Goal: Transaction & Acquisition: Book appointment/travel/reservation

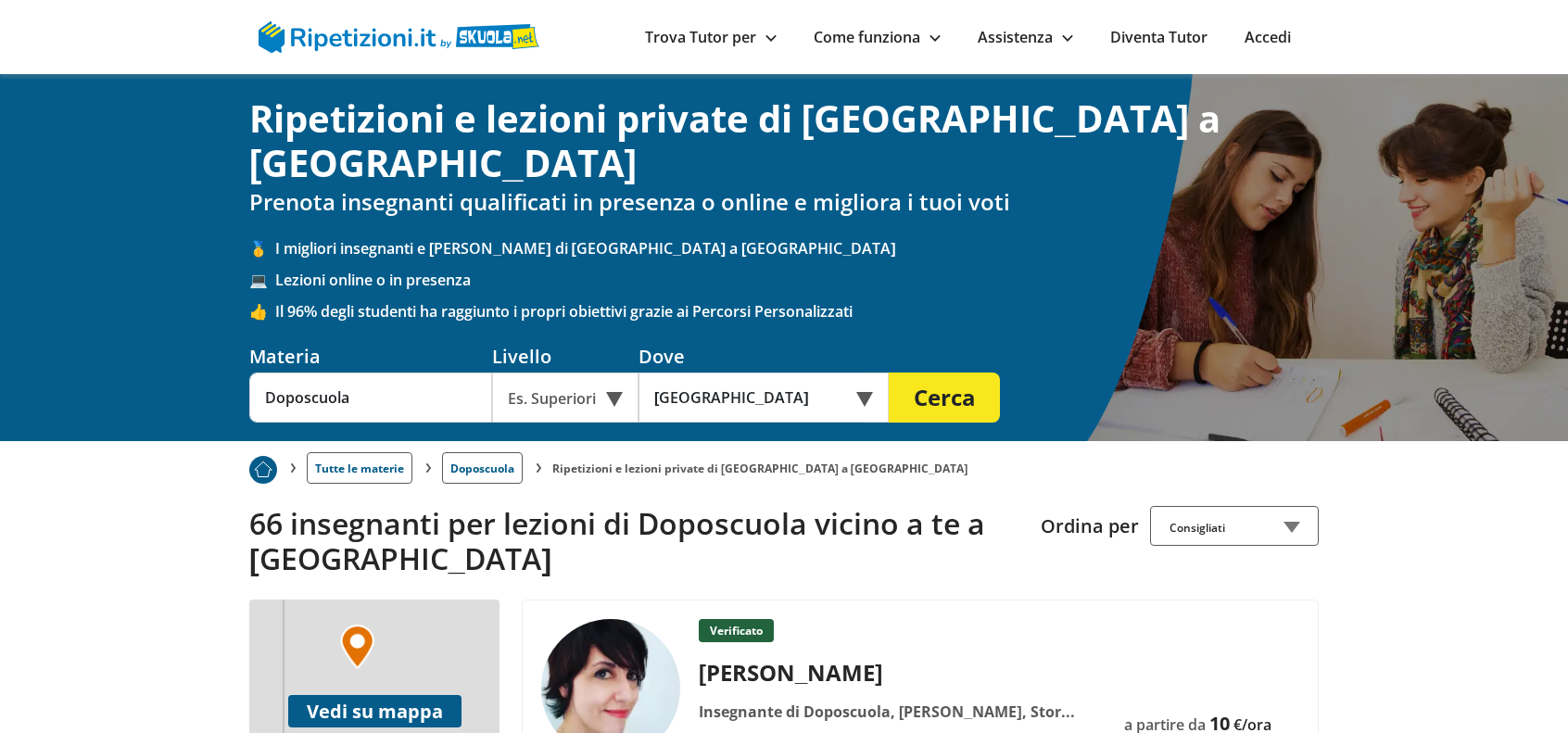
click at [612, 373] on div "Es. Superiori" at bounding box center [565, 397] width 146 height 50
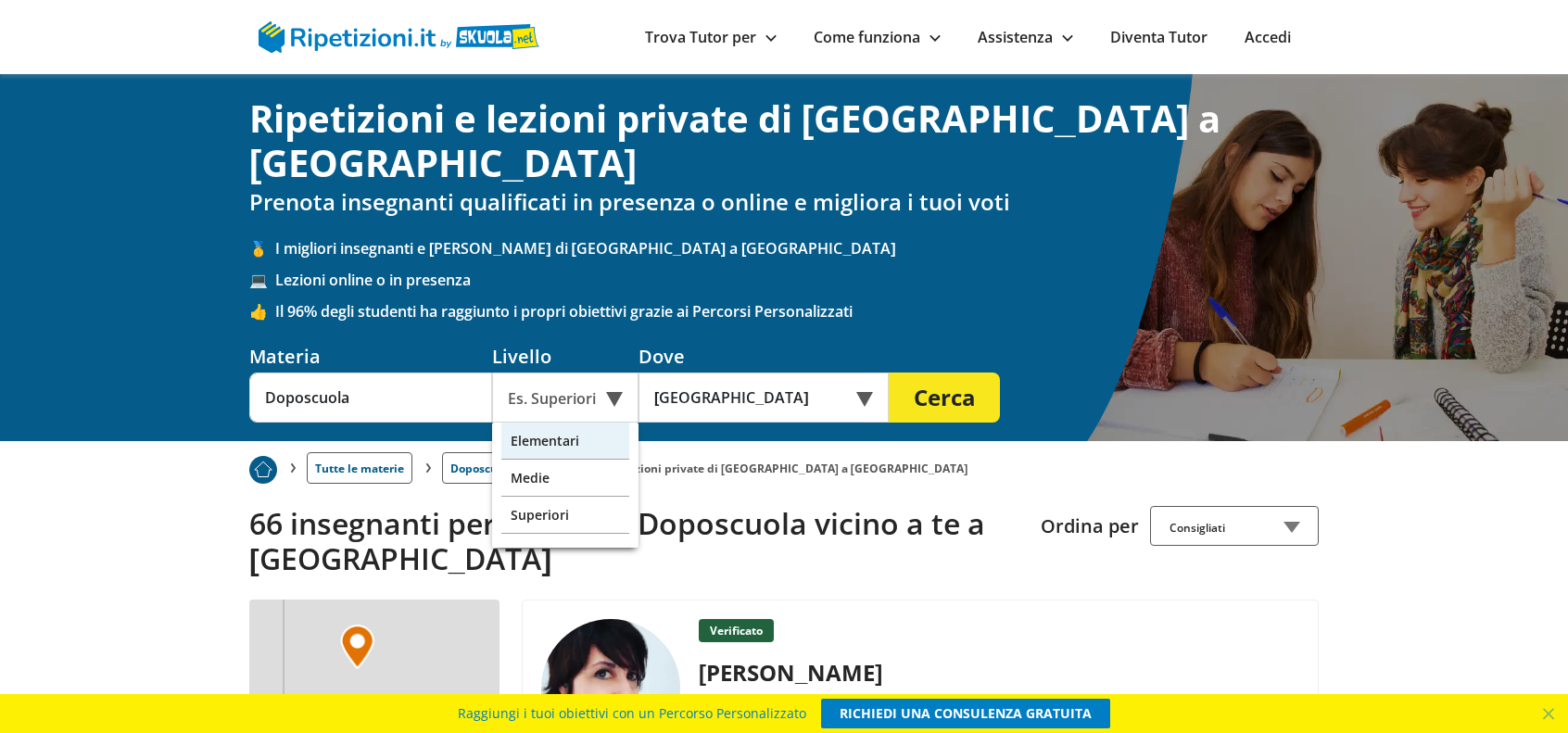
click at [556, 422] on div "Elementari" at bounding box center [565, 440] width 127 height 37
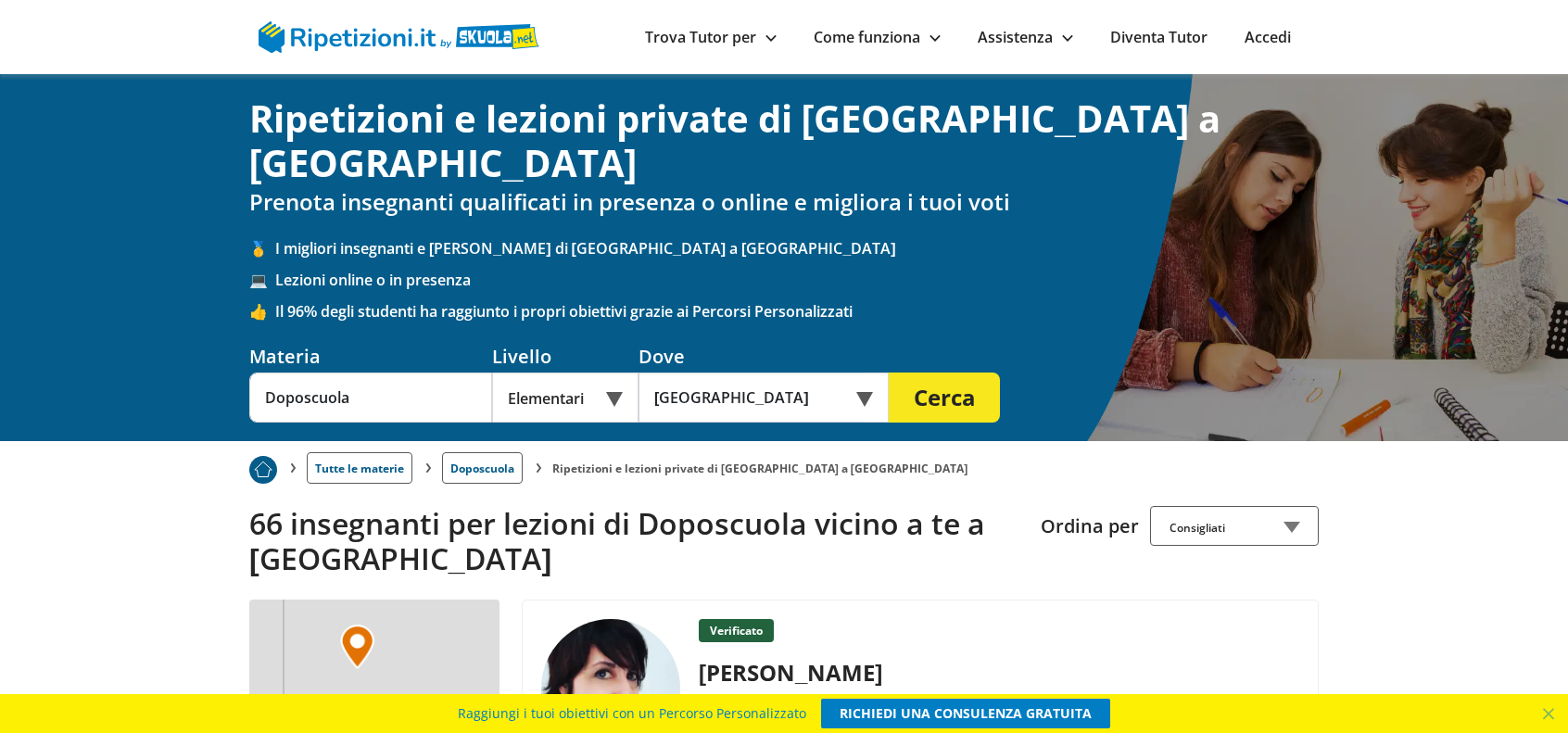
click at [936, 373] on button "Cerca" at bounding box center [943, 397] width 111 height 50
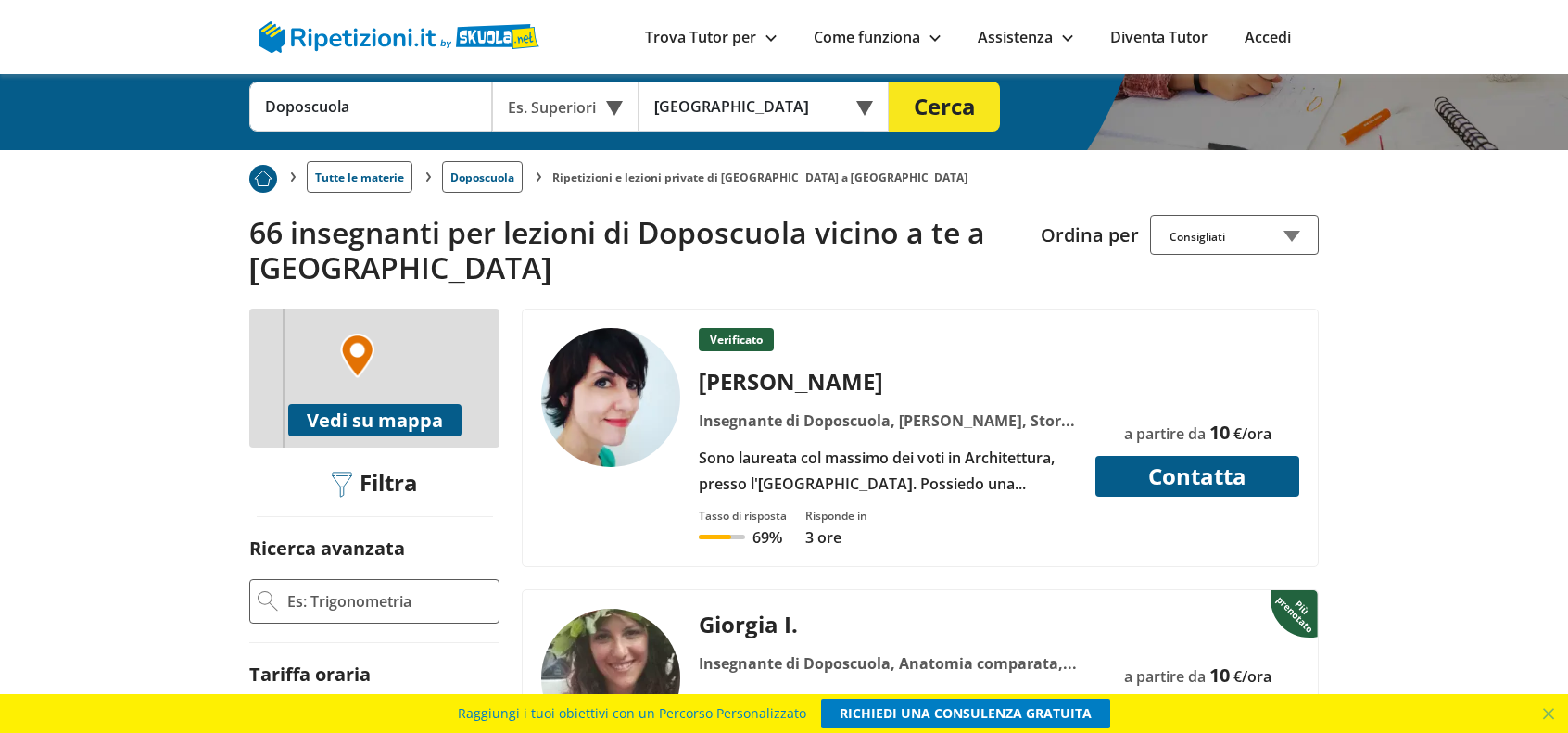
scroll to position [463, 0]
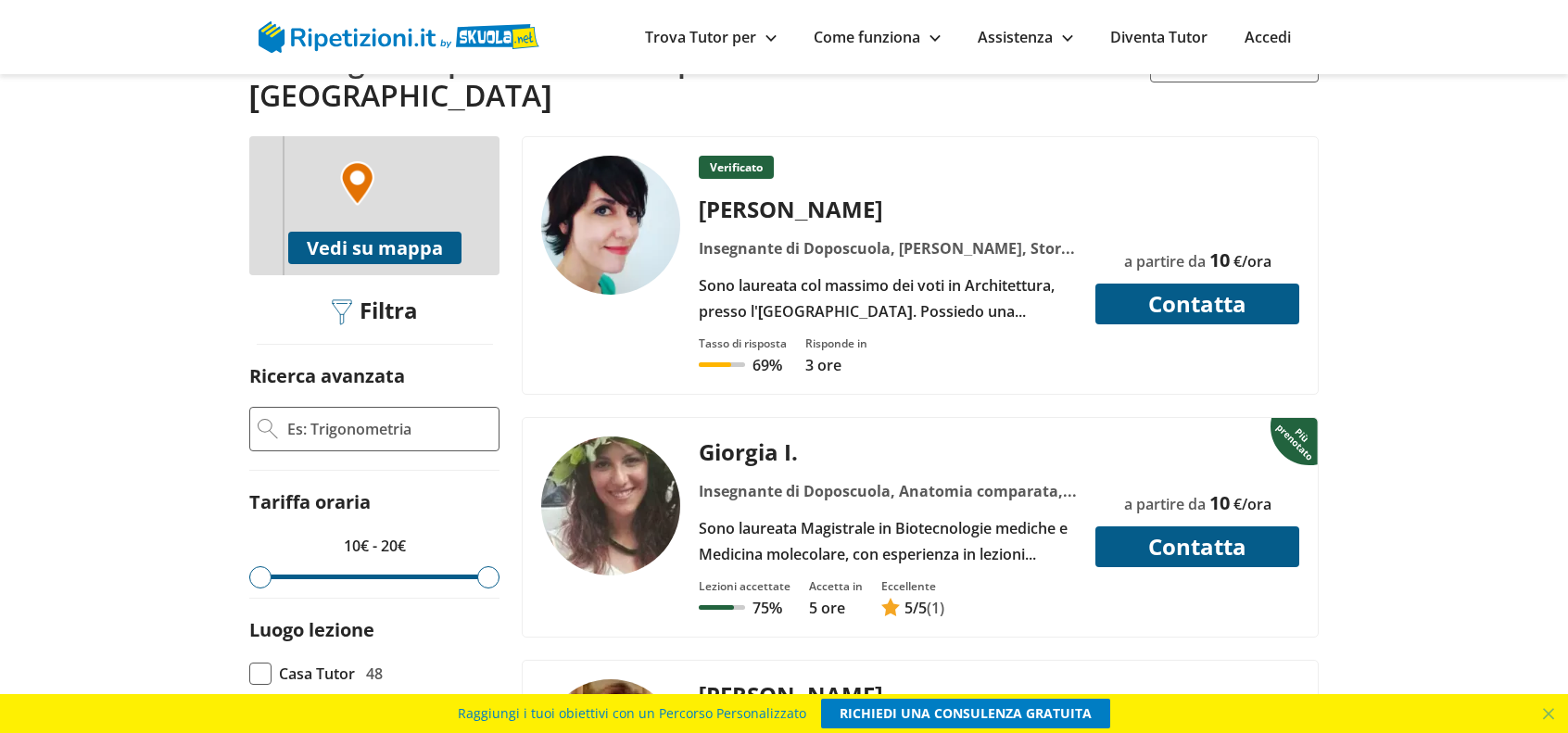
click at [359, 232] on button "Vedi su mappa" at bounding box center [375, 248] width 173 height 32
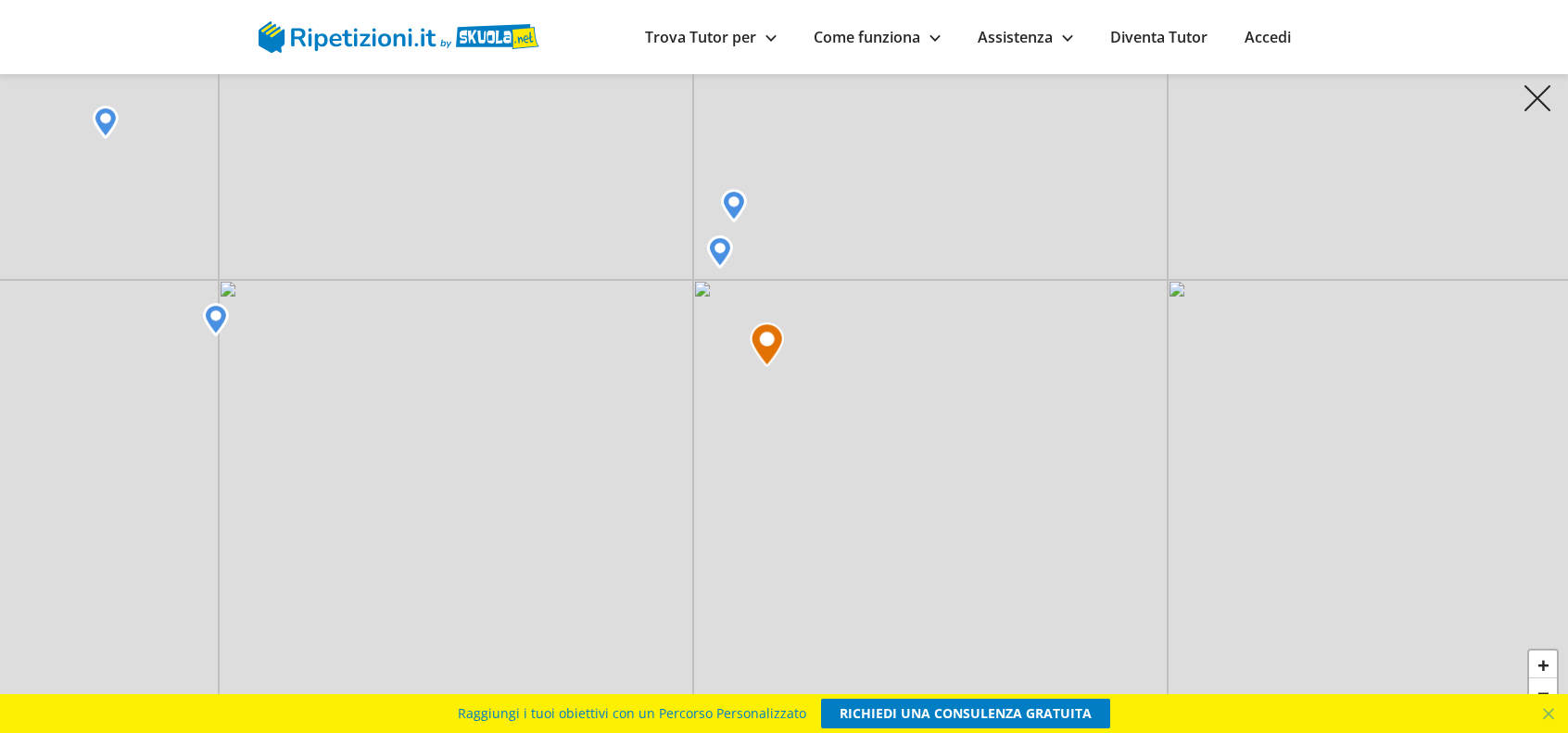
click at [730, 205] on img at bounding box center [733, 205] width 26 height 33
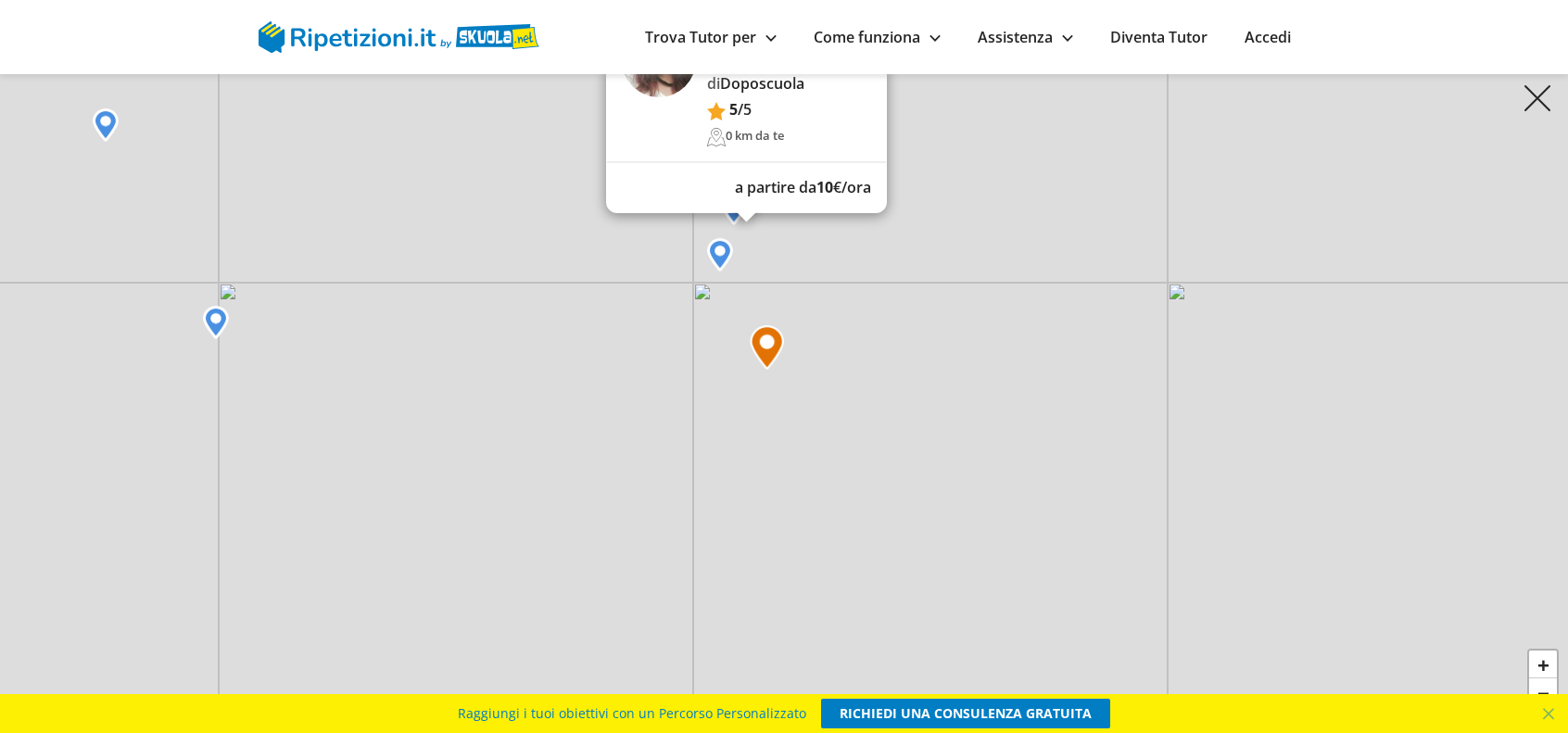
scroll to position [92, 0]
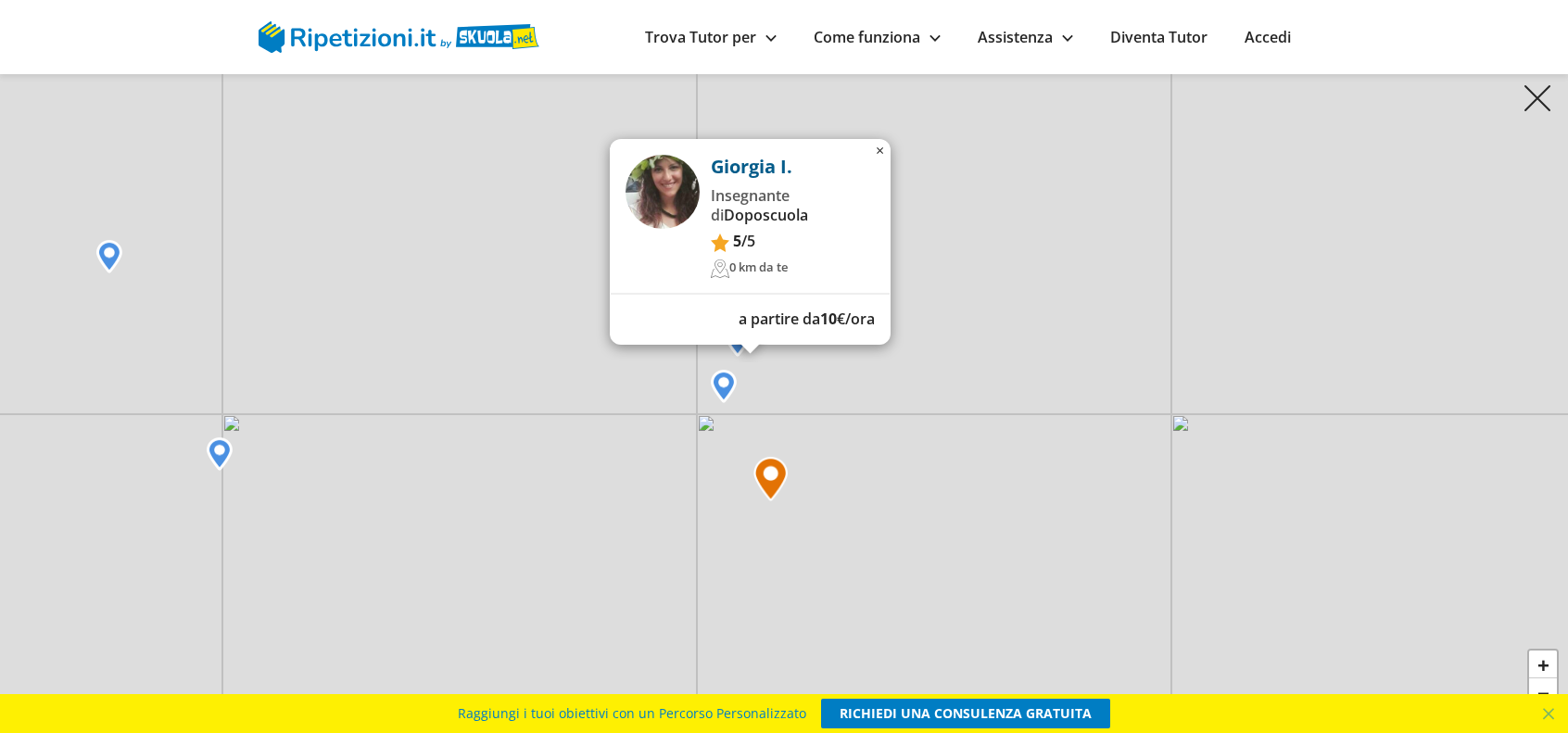
drag, startPoint x: 854, startPoint y: 348, endPoint x: 858, endPoint y: 480, distance: 132.1
click at [858, 480] on div "Giorgia I. Insegnante di [GEOGRAPHIC_DATA] 5 /5 0 km da te a partire da 10 €/or…" at bounding box center [784, 366] width 1568 height 733
click at [667, 173] on img at bounding box center [663, 192] width 74 height 74
